Goal: Information Seeking & Learning: Check status

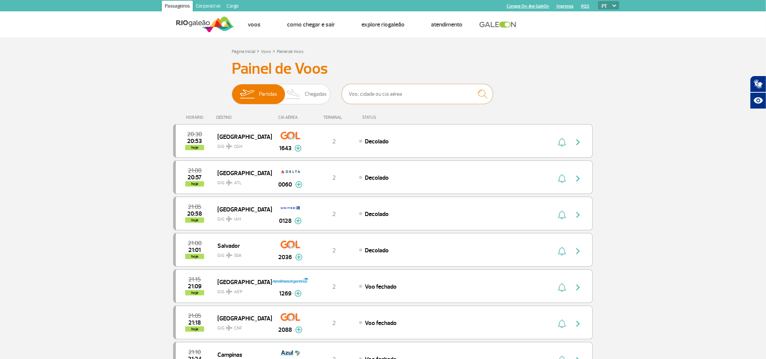
click at [453, 91] on input "text" at bounding box center [417, 94] width 151 height 20
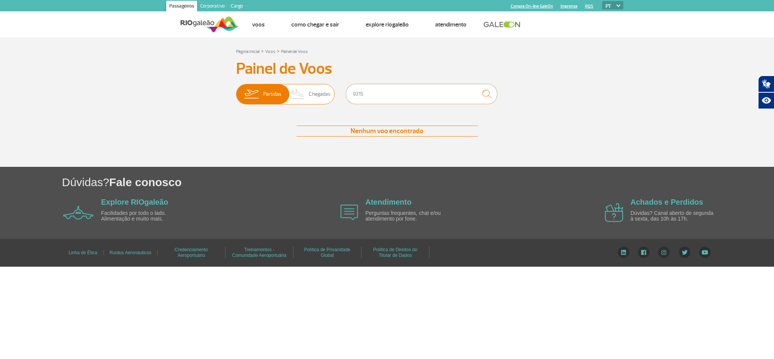
drag, startPoint x: 447, startPoint y: 97, endPoint x: 272, endPoint y: 97, distance: 174.6
click at [272, 97] on div "Partidas Chegadas 9315" at bounding box center [387, 95] width 302 height 23
type input "BSB"
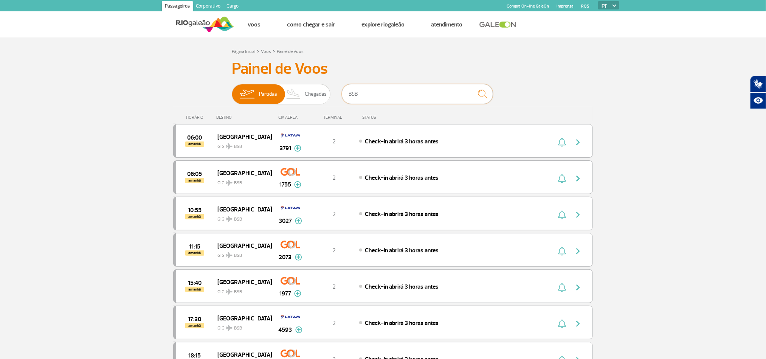
click at [445, 91] on input "BSB" at bounding box center [417, 94] width 151 height 20
drag, startPoint x: 392, startPoint y: 84, endPoint x: 359, endPoint y: 91, distance: 33.5
click at [372, 90] on input "BSB" at bounding box center [417, 94] width 151 height 20
drag, startPoint x: 388, startPoint y: 99, endPoint x: 230, endPoint y: 88, distance: 157.9
click at [236, 88] on div "Partidas Chegadas BSB" at bounding box center [383, 95] width 302 height 23
